Goal: Transaction & Acquisition: Subscribe to service/newsletter

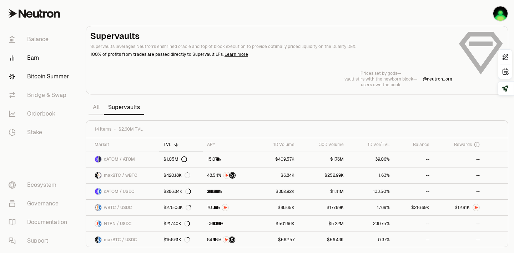
click at [33, 75] on link "Bitcoin Summer" at bounding box center [40, 76] width 74 height 19
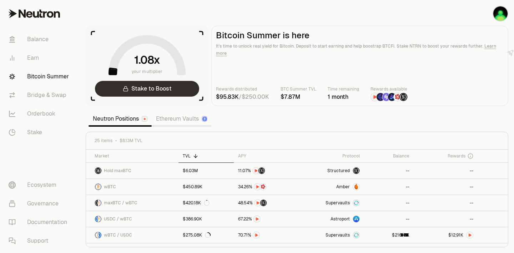
click at [150, 91] on link "Stake to Boost" at bounding box center [147, 89] width 104 height 16
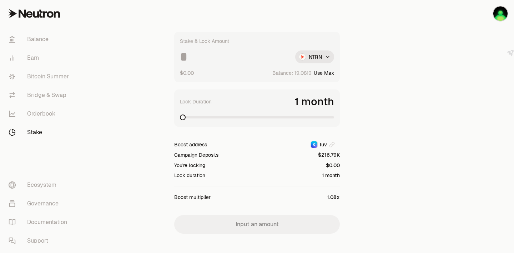
scroll to position [28, 0]
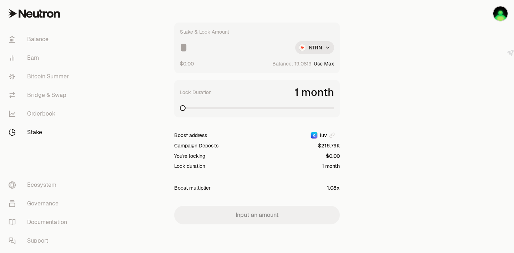
click at [257, 105] on span at bounding box center [257, 107] width 154 height 7
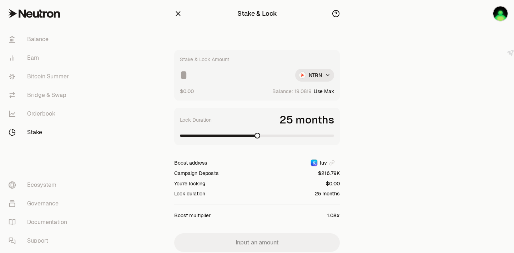
click at [323, 136] on span at bounding box center [257, 135] width 154 height 7
click at [177, 11] on icon "button" at bounding box center [178, 14] width 8 height 8
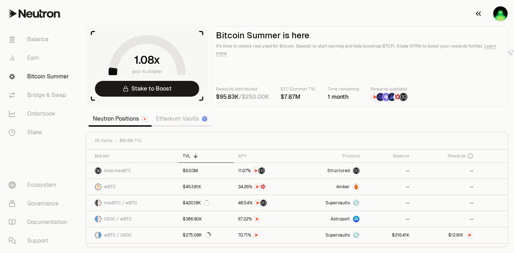
click at [505, 13] on img "button" at bounding box center [501, 13] width 14 height 14
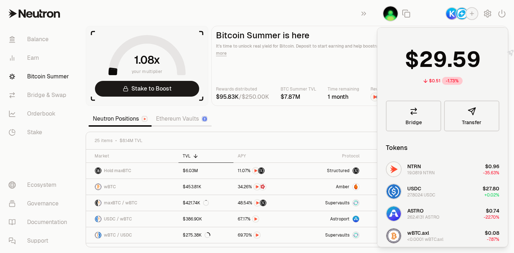
click at [457, 15] on img "button" at bounding box center [462, 13] width 11 height 11
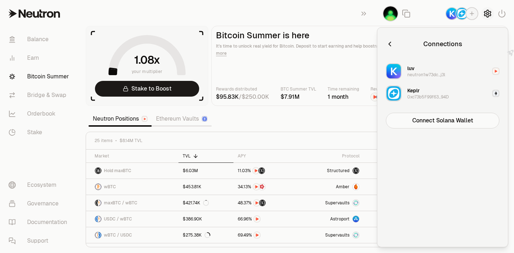
click at [488, 11] on icon "button" at bounding box center [488, 13] width 9 height 9
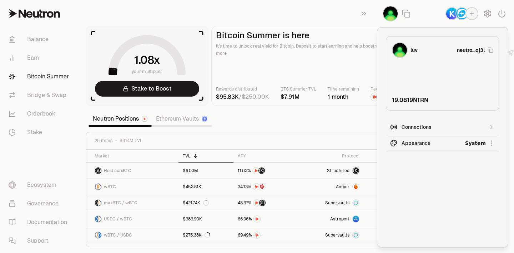
click at [421, 128] on div "Connections" at bounding box center [443, 126] width 82 height 7
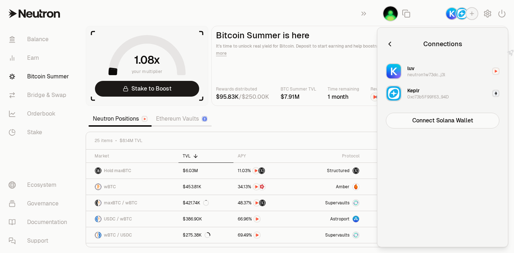
click at [330, 110] on section "your multiplier Stake to Boost Bitcoin Summer is here It's time to unlock real …" at bounding box center [297, 126] width 434 height 253
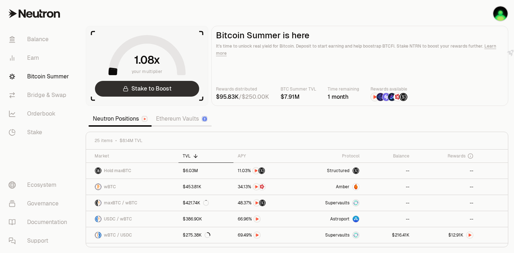
click at [125, 86] on icon at bounding box center [125, 87] width 3 height 2
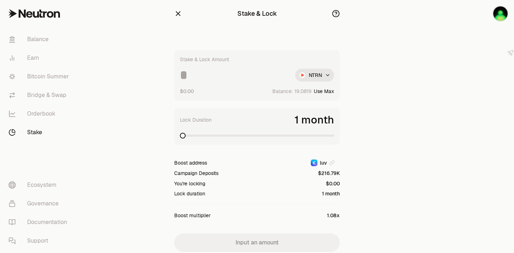
click at [337, 14] on icon "button" at bounding box center [336, 14] width 8 height 8
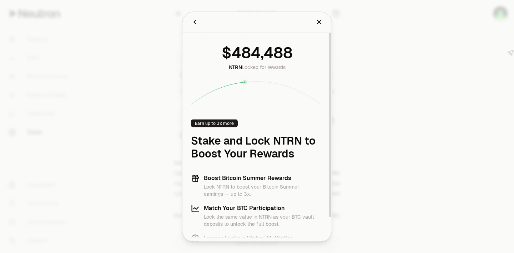
scroll to position [17, 0]
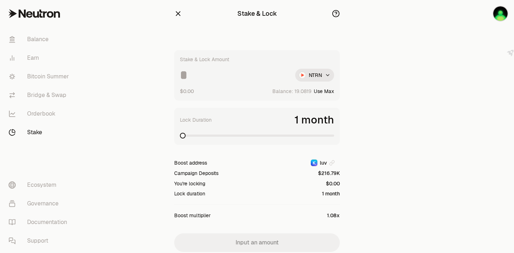
click at [177, 15] on icon "button" at bounding box center [178, 13] width 5 height 5
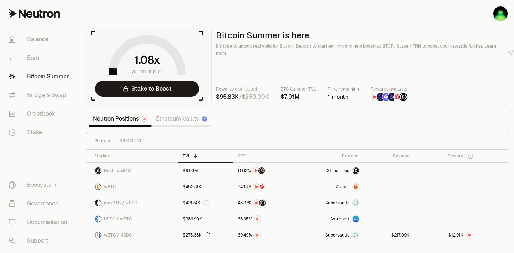
click at [171, 121] on link "Ethereum Vaults" at bounding box center [182, 118] width 60 height 14
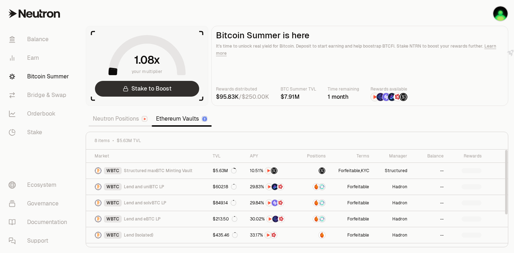
click at [167, 88] on link "Stake to Boost" at bounding box center [147, 89] width 104 height 16
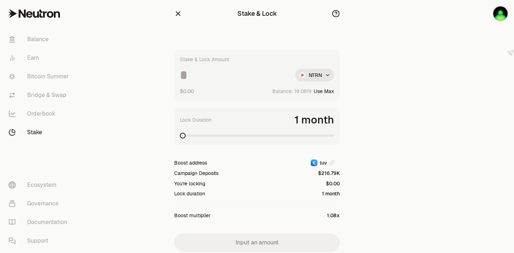
click at [173, 8] on div "Stake & Lock Stake & Lock Amount NTRN $0.00 Balance: Use Max Lock Duration 1 mo…" at bounding box center [257, 140] width 183 height 280
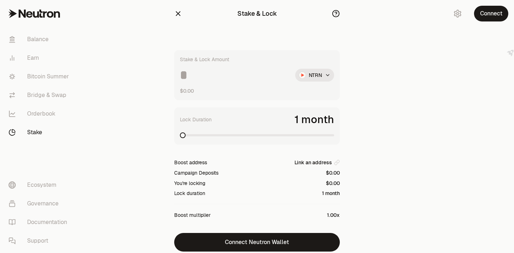
click at [463, 133] on div at bounding box center [474, 140] width 80 height 280
